Goal: Information Seeking & Learning: Find specific fact

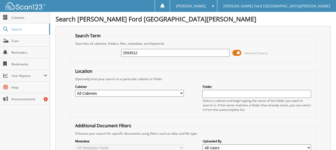
type input "2593512"
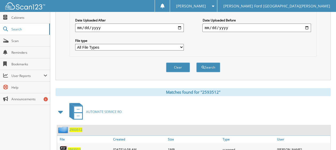
scroll to position [169, 0]
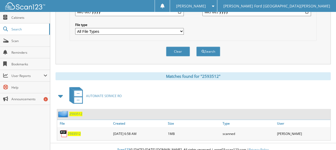
click at [73, 132] on span "2593512" at bounding box center [74, 134] width 13 height 5
click at [288, 42] on div "Clear Search" at bounding box center [193, 51] width 247 height 21
